Goal: Communication & Community: Ask a question

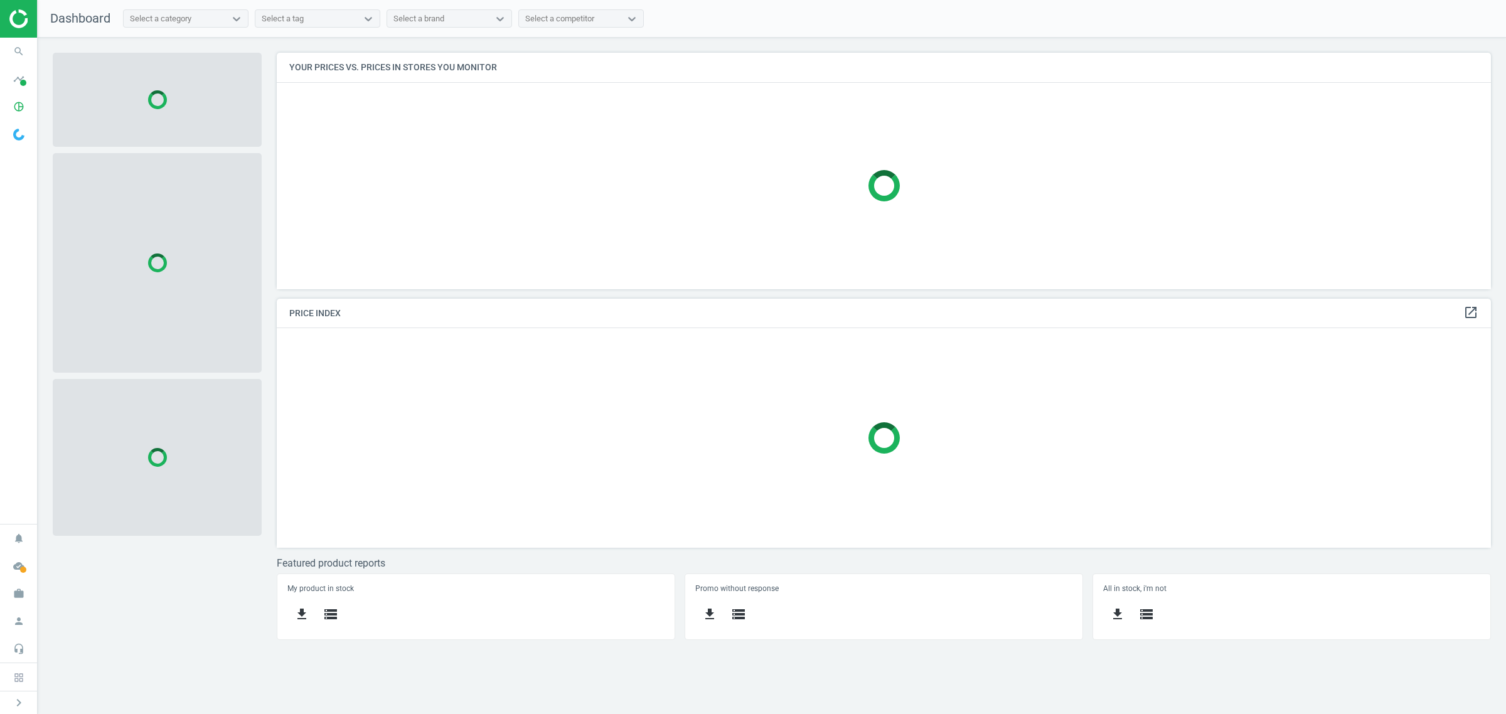
scroll to position [261, 1227]
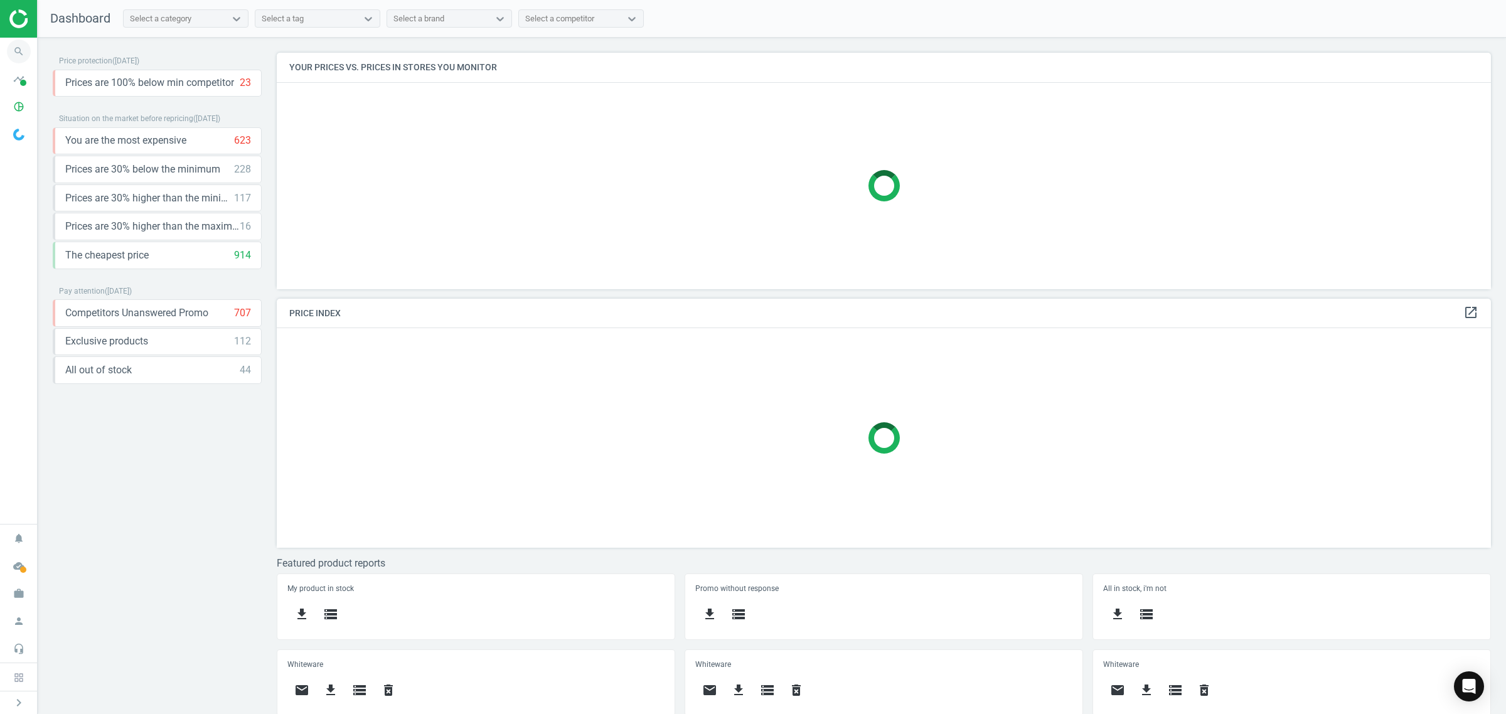
click at [10, 55] on icon "search" at bounding box center [19, 52] width 24 height 24
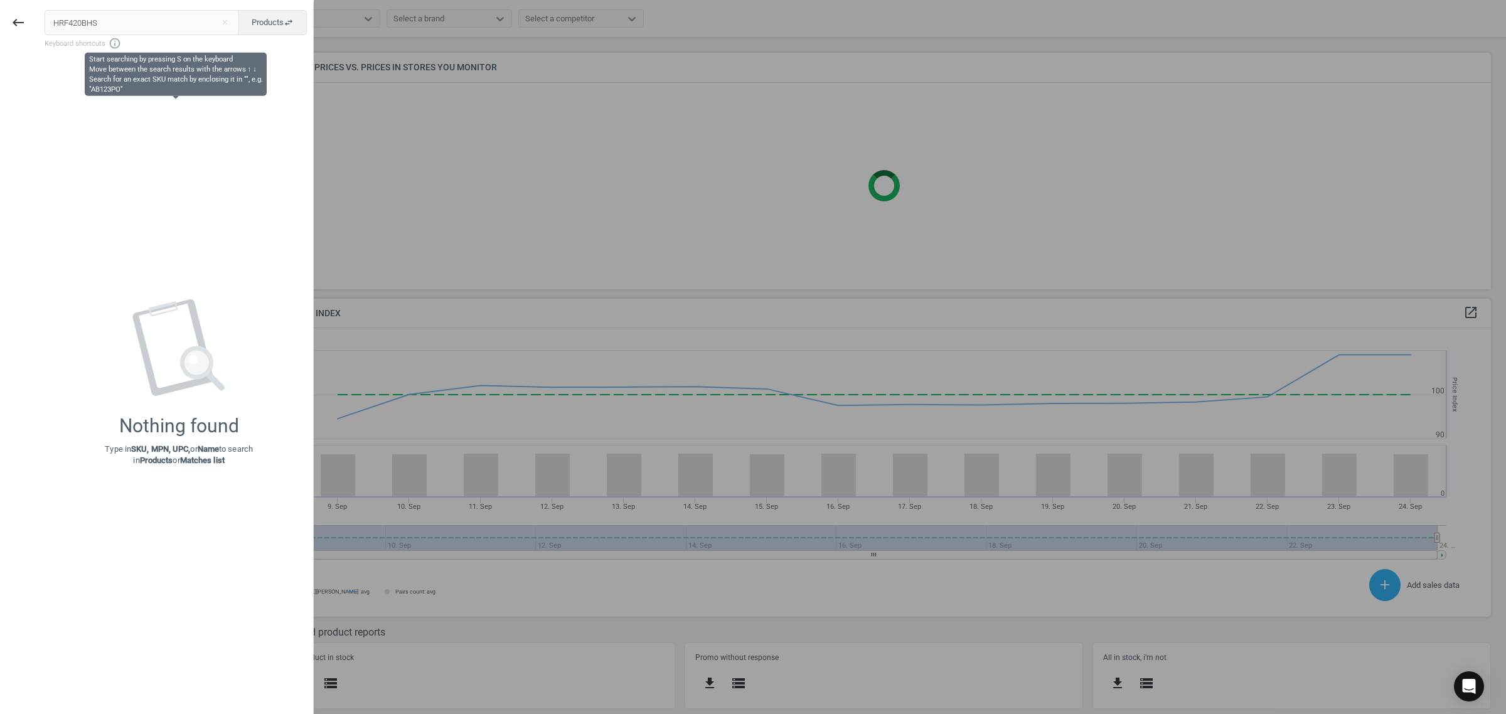
scroll to position [274, 1227]
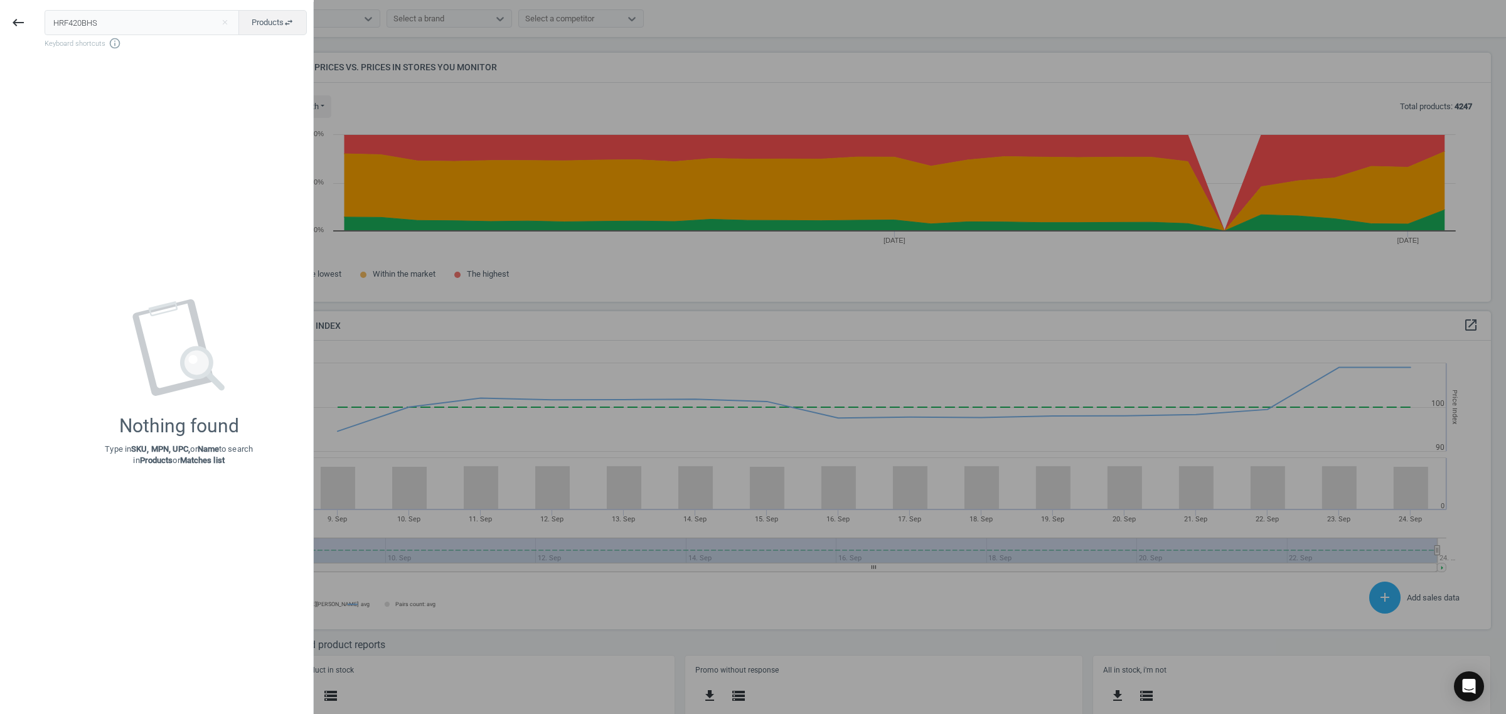
type input "HRF420BHS"
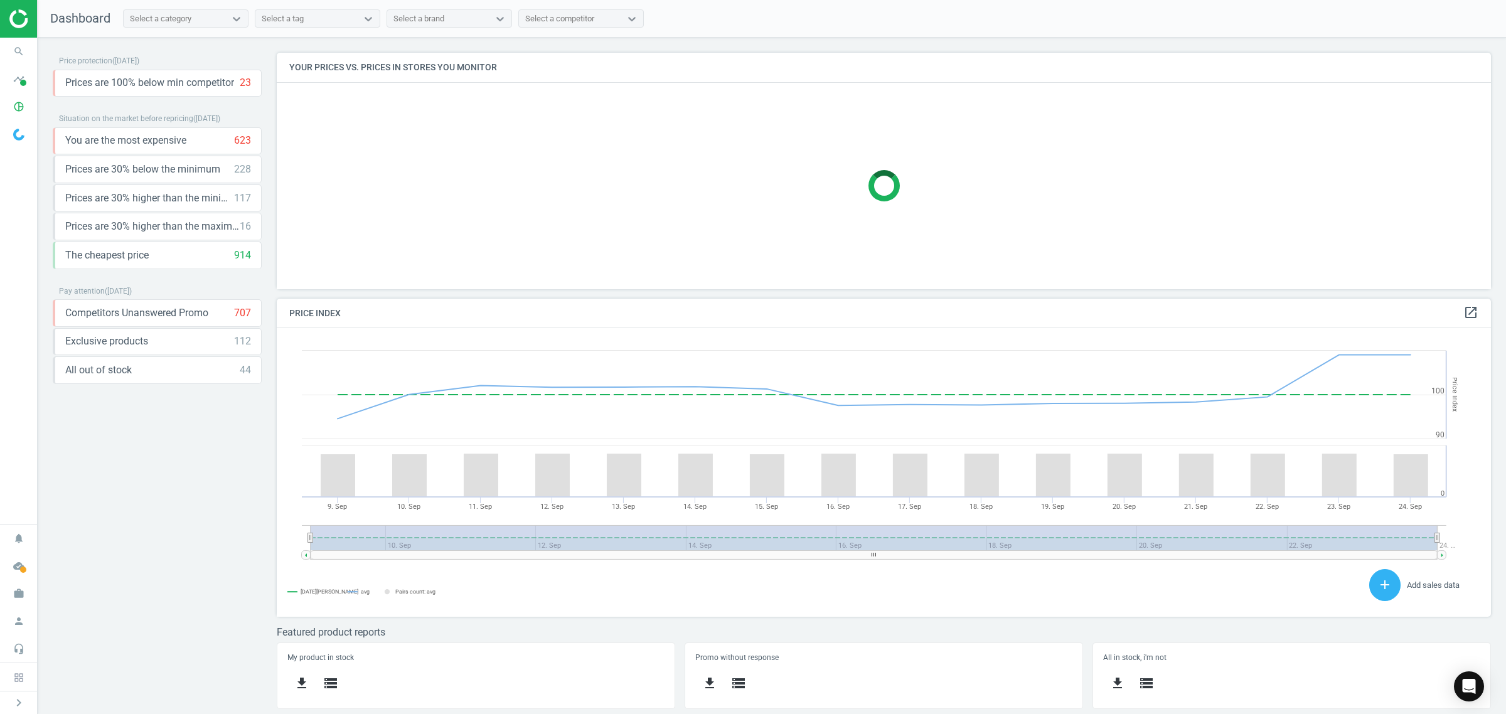
scroll to position [274, 1227]
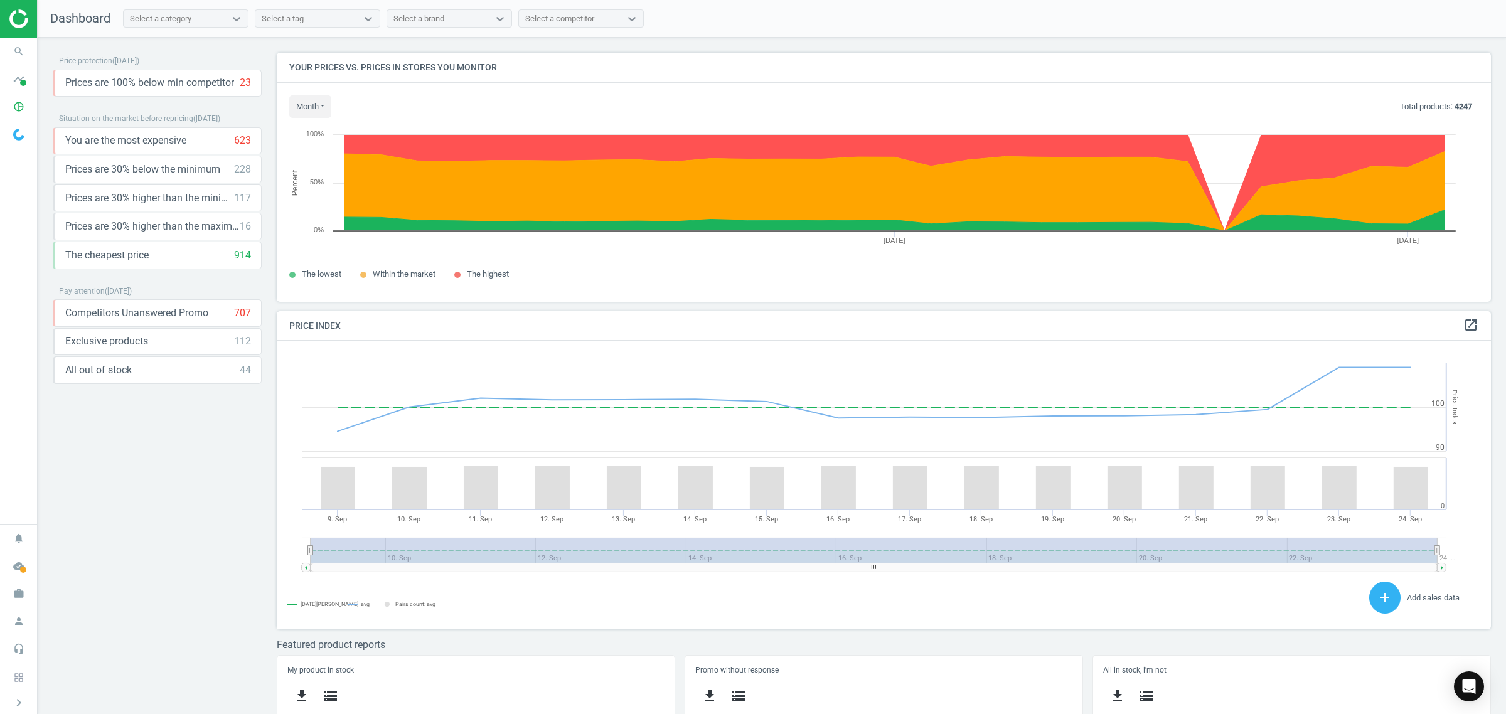
click at [22, 29] on div at bounding box center [18, 19] width 37 height 38
click at [20, 107] on icon "pie_chart_outlined" at bounding box center [19, 107] width 24 height 24
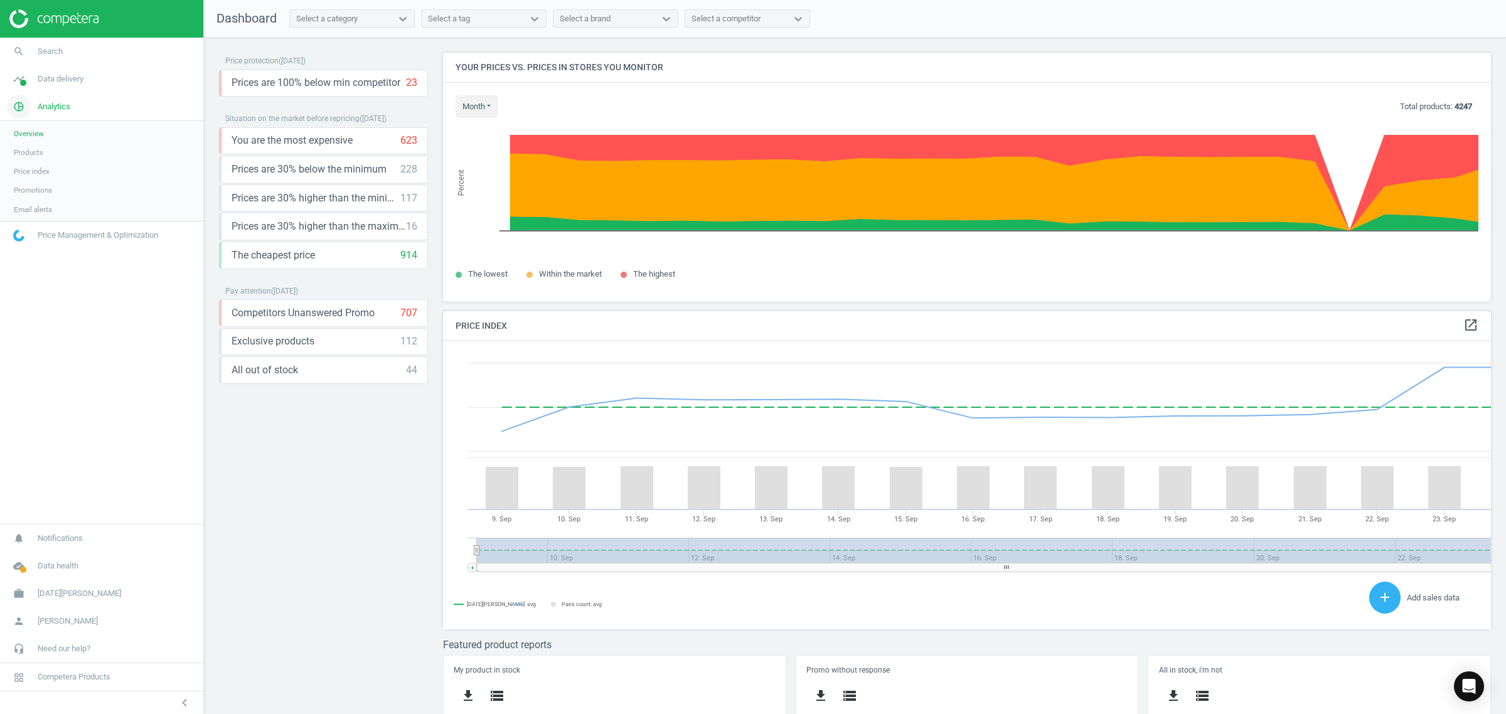
scroll to position [6, 6]
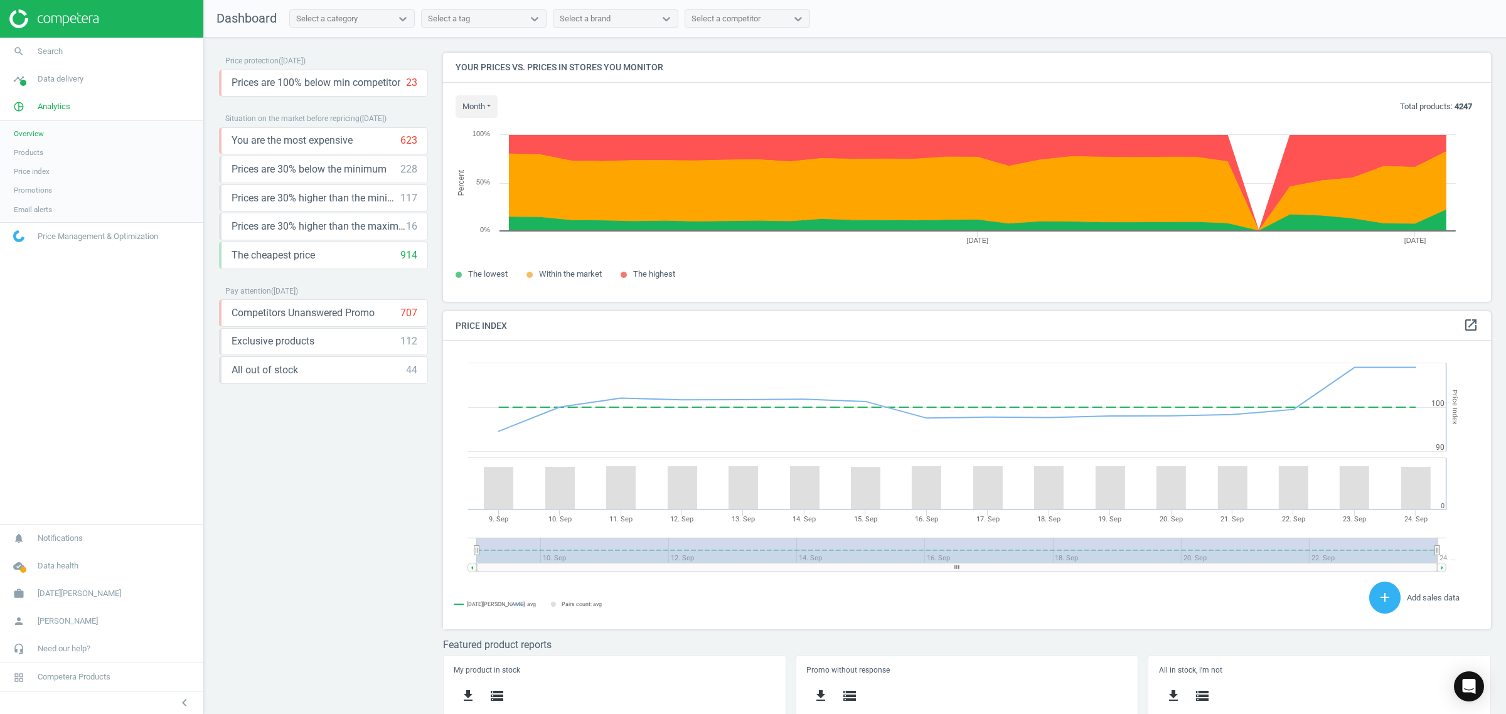
click at [35, 155] on span "Products" at bounding box center [28, 152] width 29 height 10
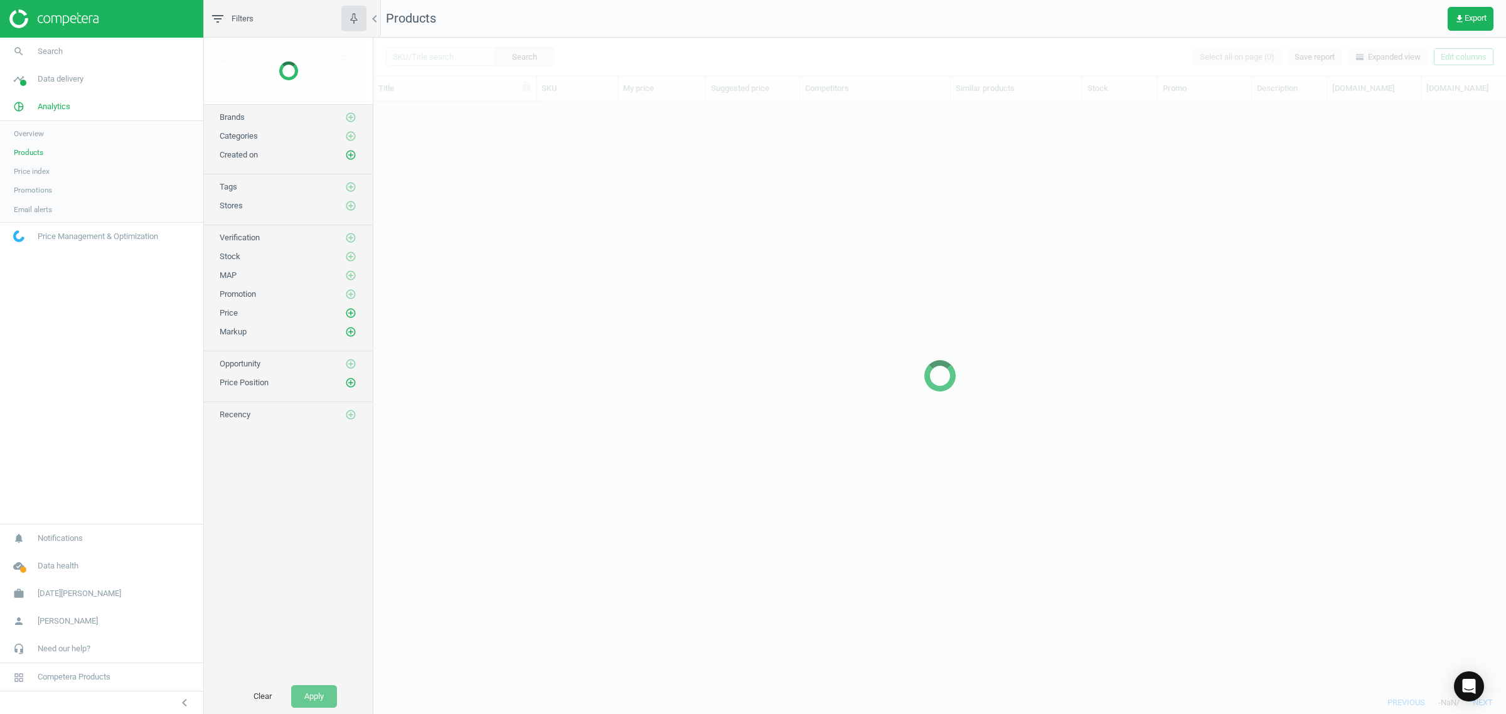
scroll to position [566, 1121]
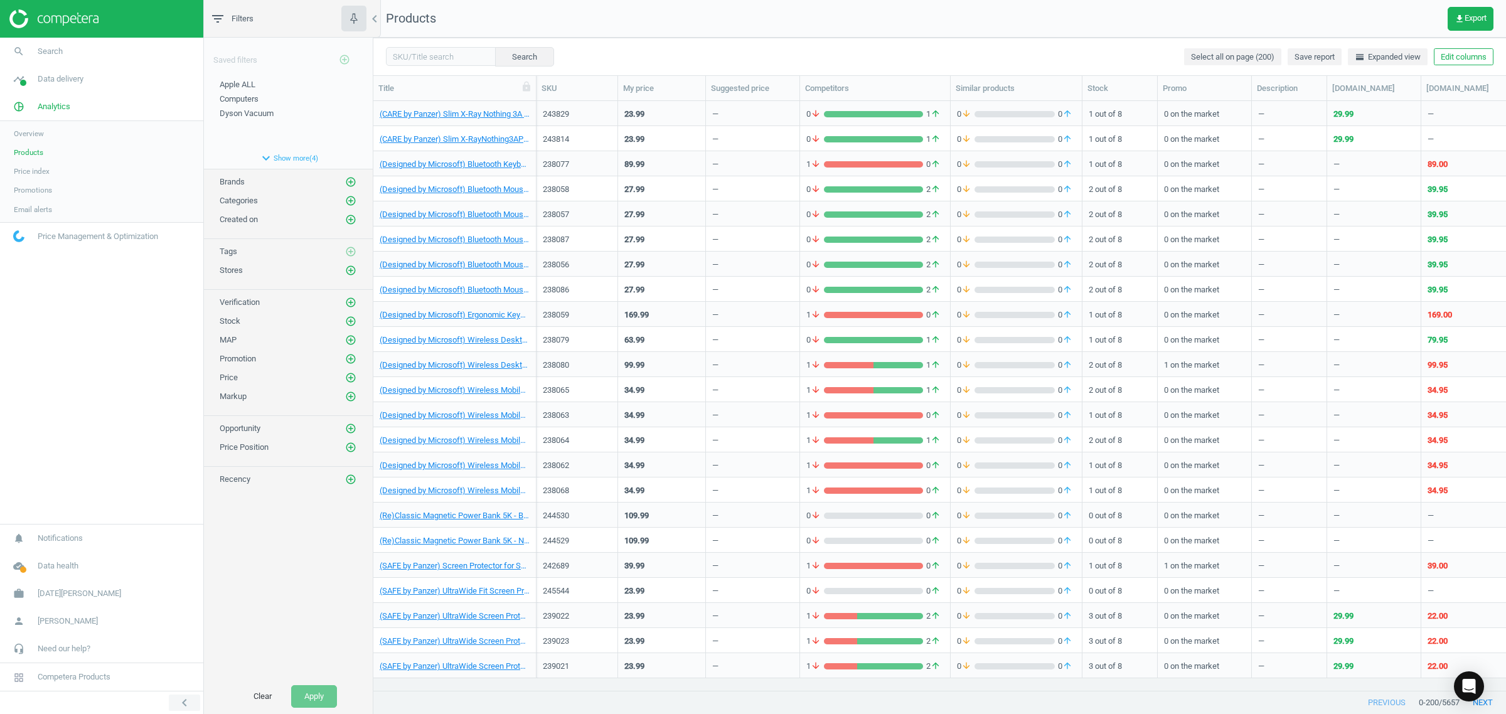
click at [183, 702] on icon "chevron_left" at bounding box center [184, 702] width 15 height 15
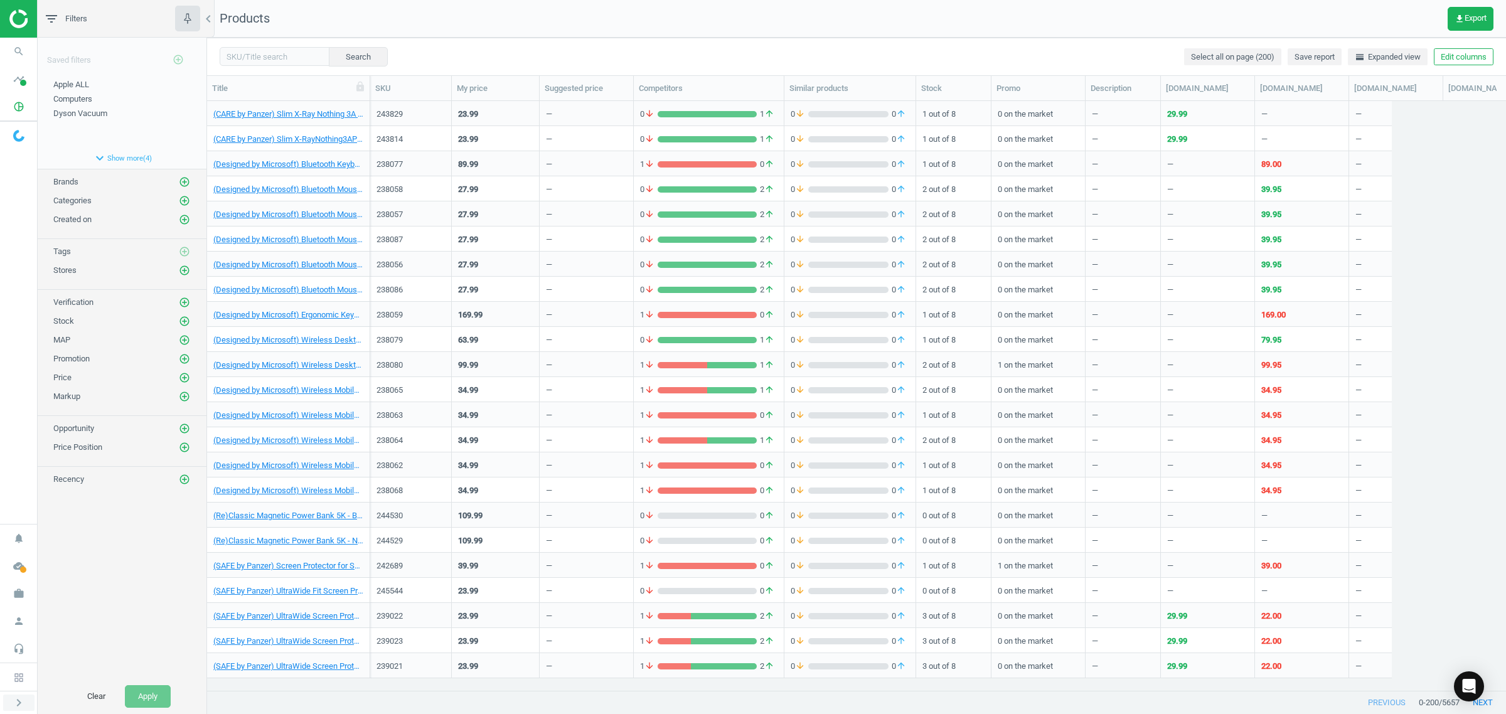
scroll to position [566, 1287]
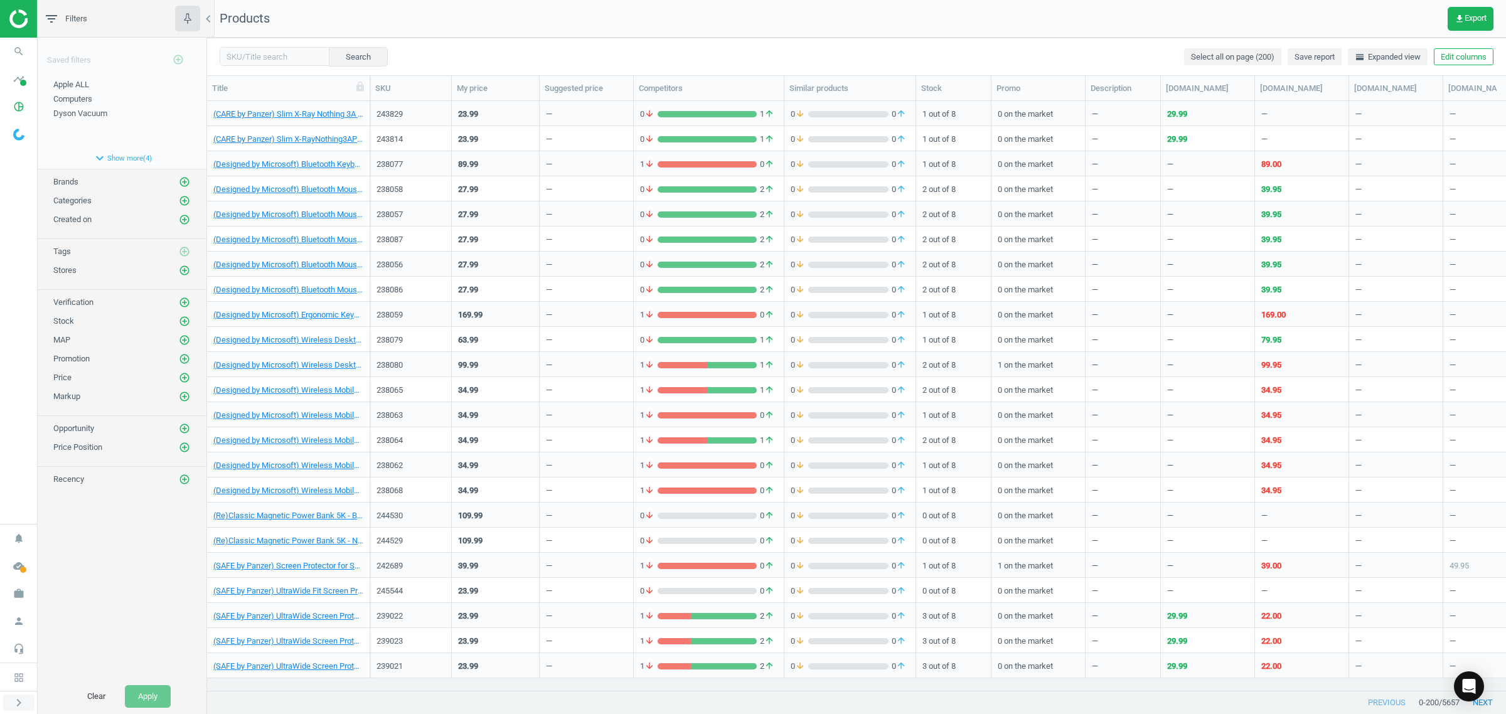
click at [11, 700] on icon "chevron_right" at bounding box center [18, 702] width 15 height 15
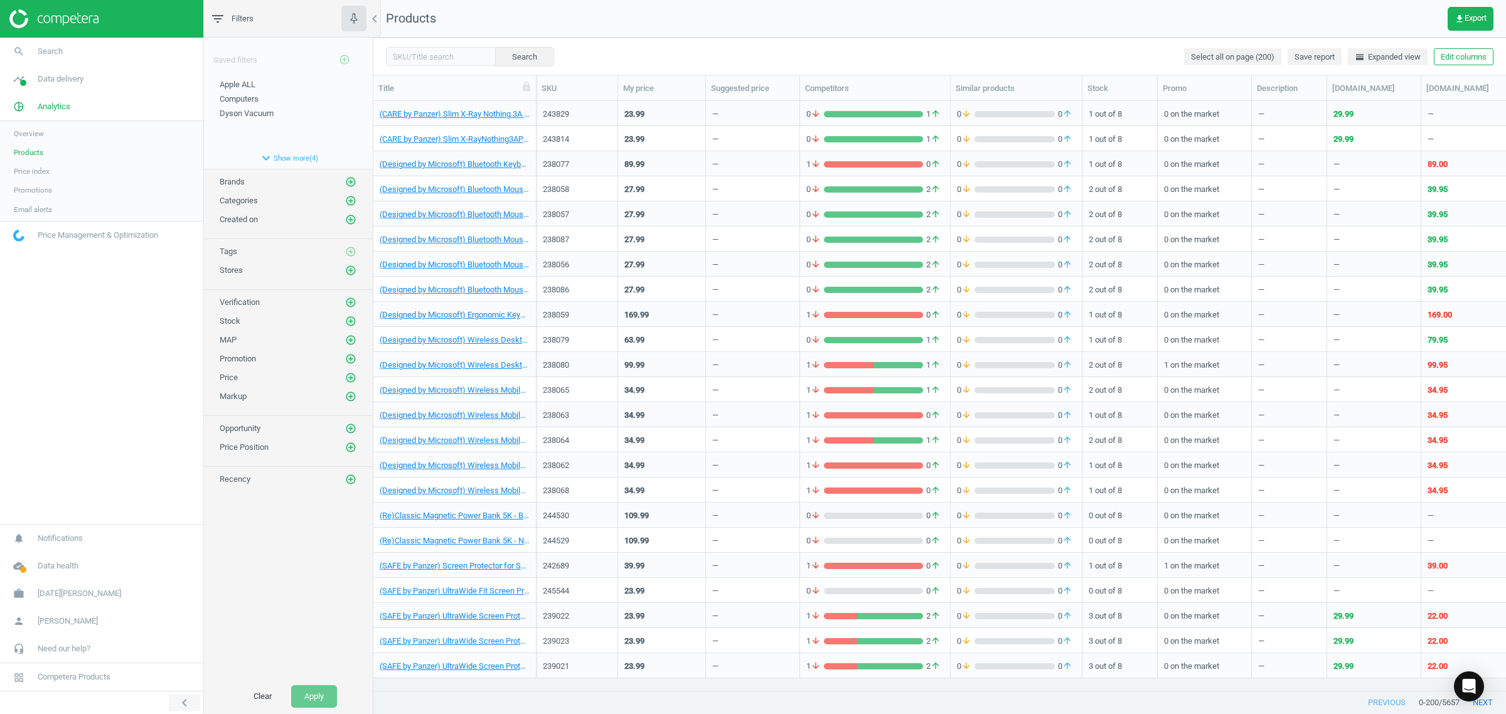
scroll to position [13, 13]
click at [1472, 694] on icon "Open Intercom Messenger" at bounding box center [1469, 686] width 16 height 16
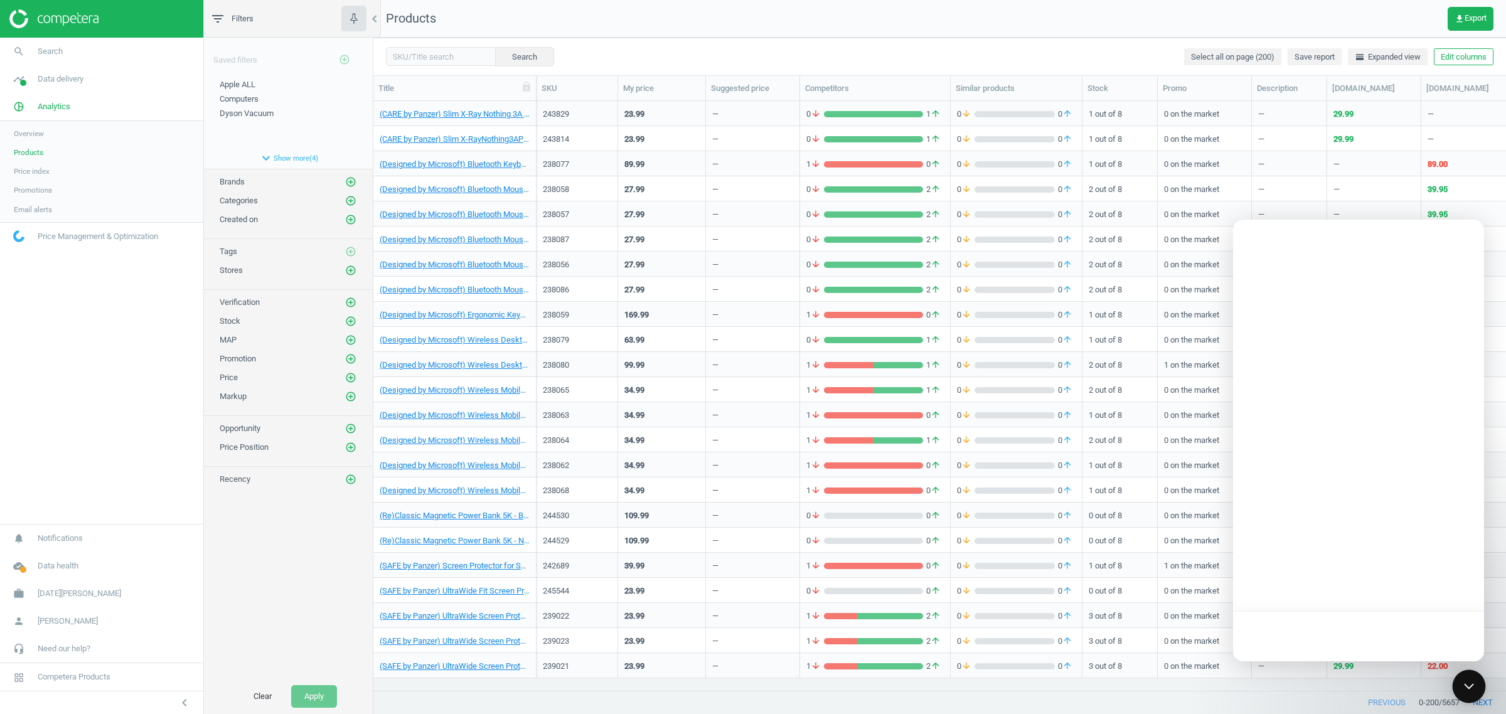
scroll to position [0, 0]
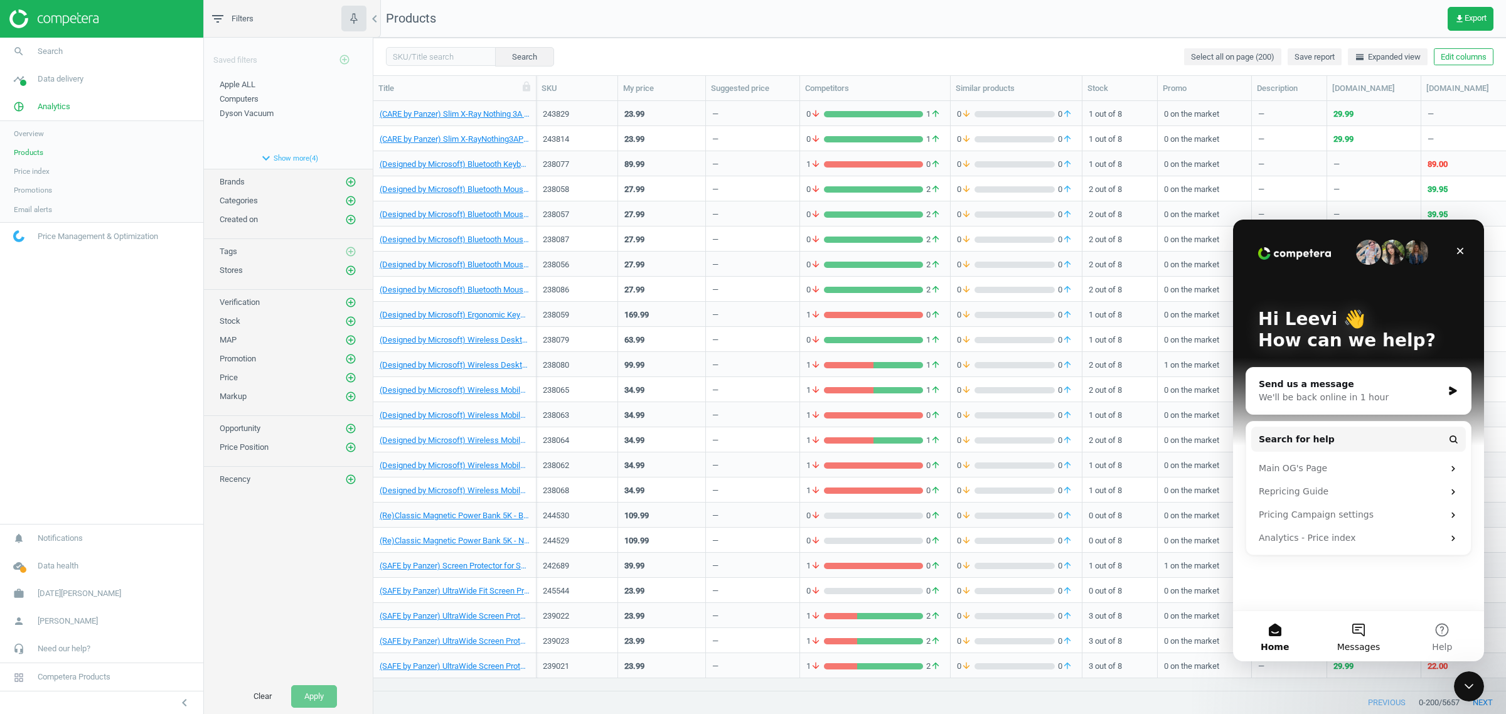
click at [1361, 626] on button "Messages" at bounding box center [1358, 636] width 83 height 50
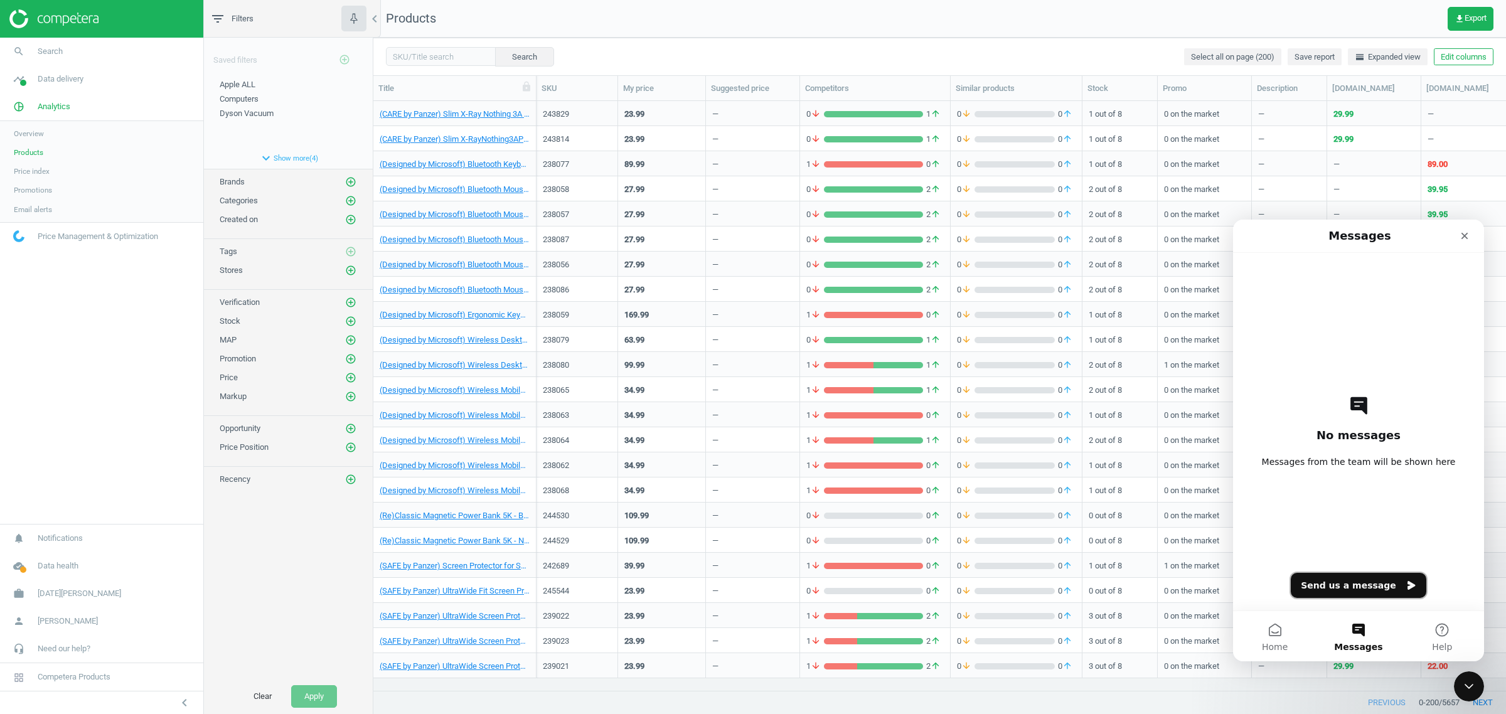
click at [1359, 586] on button "Send us a message" at bounding box center [1359, 585] width 136 height 25
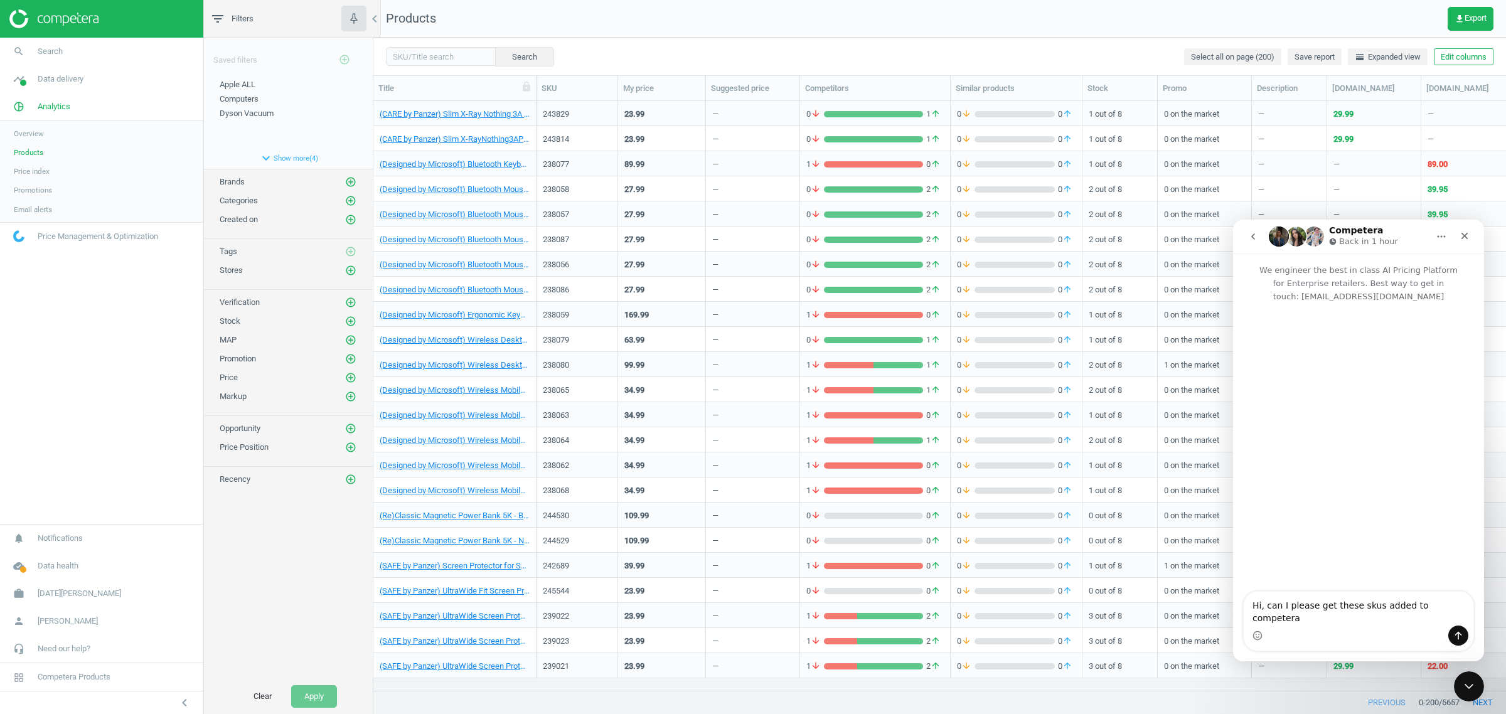
drag, startPoint x: 1358, startPoint y: 635, endPoint x: 1368, endPoint y: 633, distance: 10.7
click at [1358, 634] on div "Intercom messenger" at bounding box center [1359, 636] width 230 height 20
click at [1459, 616] on textarea "Hi, can I please get these skus added to competera" at bounding box center [1359, 609] width 230 height 34
paste textarea "220132 244207 244897 244894 244893 244899 244902 244214 219970 203315 203316 12…"
type textarea "Hi, can I please get these skus added to competera 220132 244207 244897 244894 …"
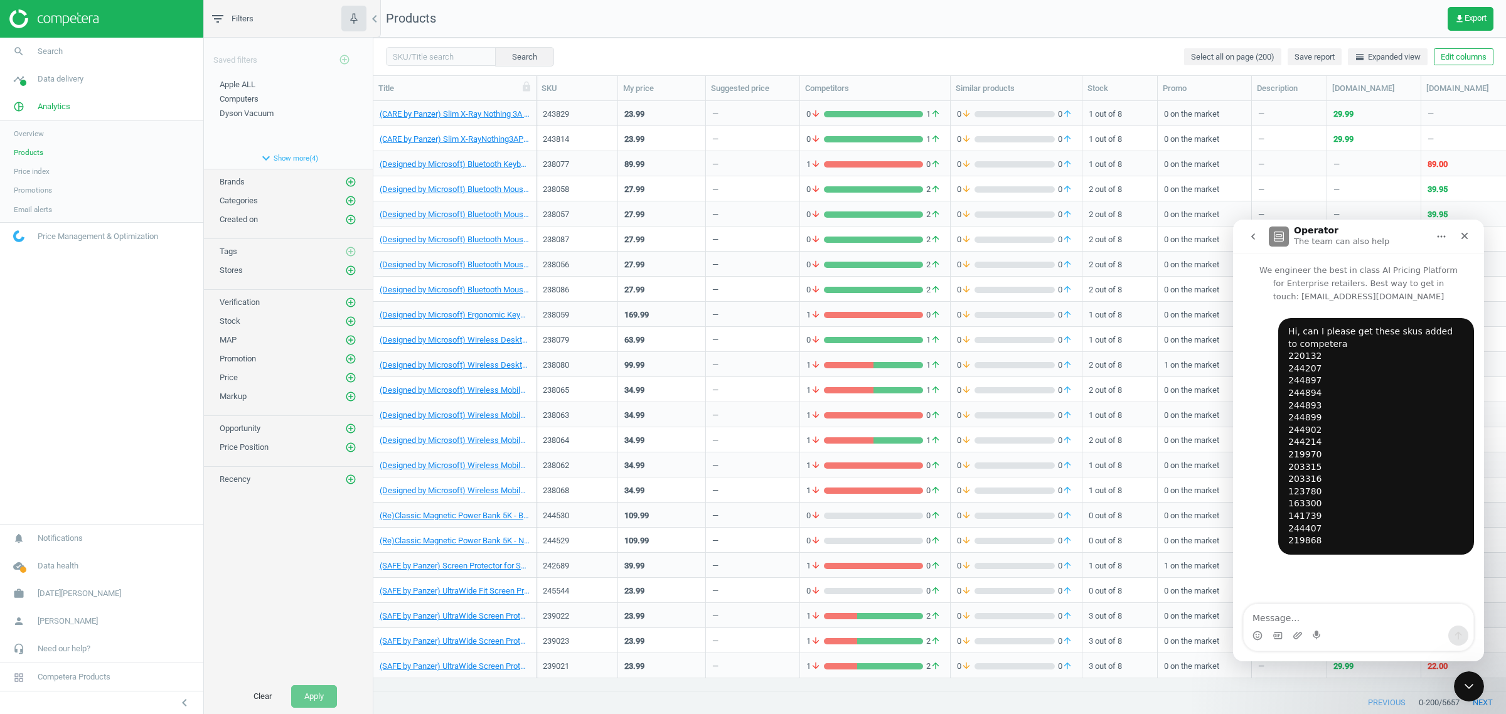
click at [1254, 239] on icon "go back" at bounding box center [1254, 236] width 4 height 6
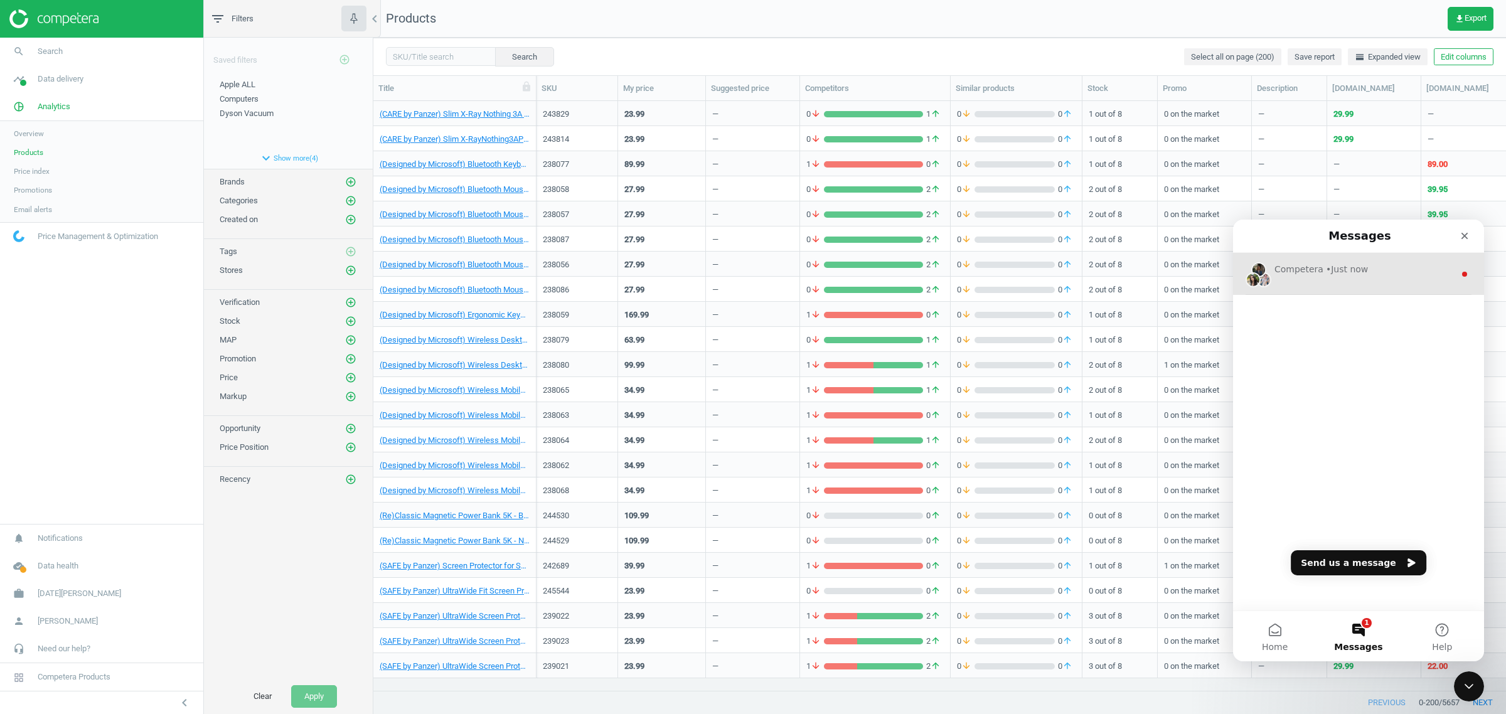
click at [1363, 269] on div "Competera • Just now" at bounding box center [1365, 269] width 180 height 13
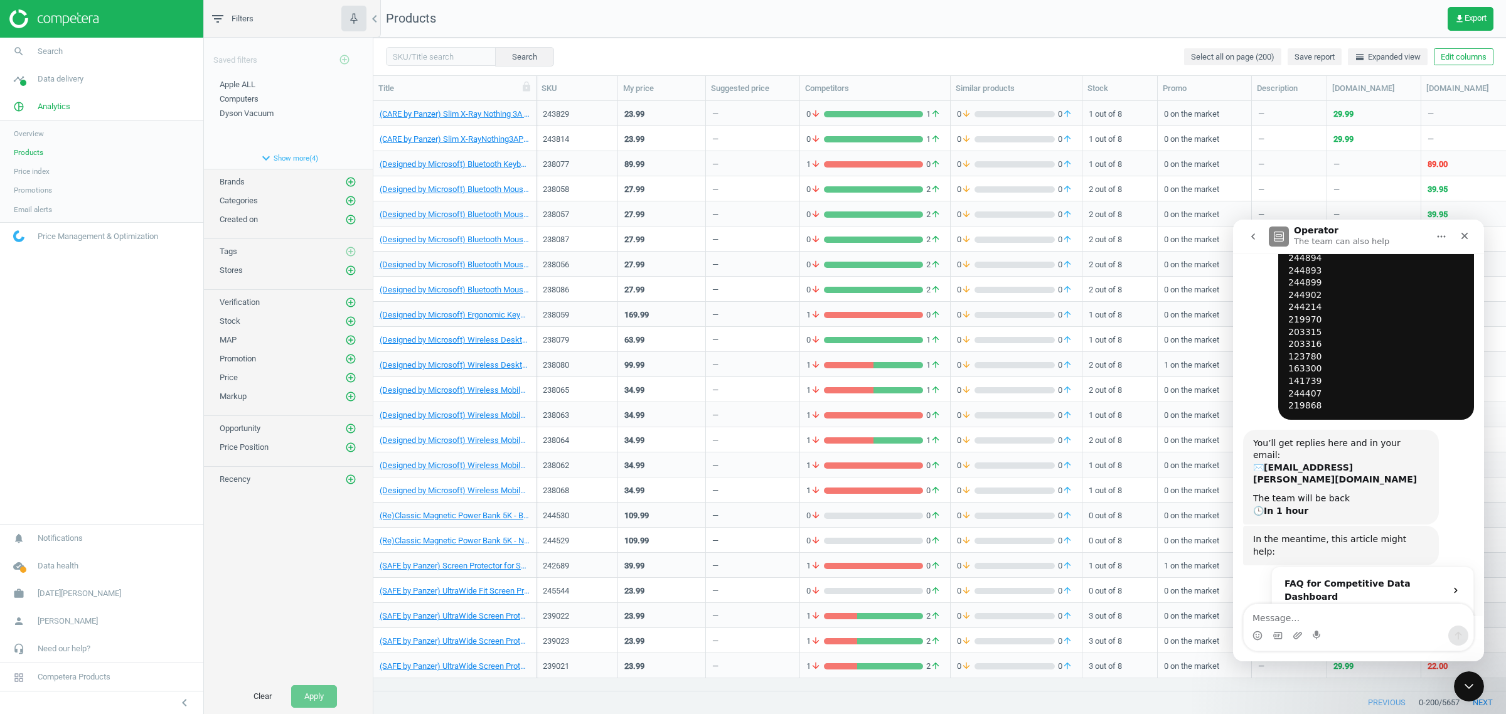
scroll to position [140, 0]
click at [1464, 230] on div "Close" at bounding box center [1465, 236] width 23 height 23
